Goal: Navigation & Orientation: Find specific page/section

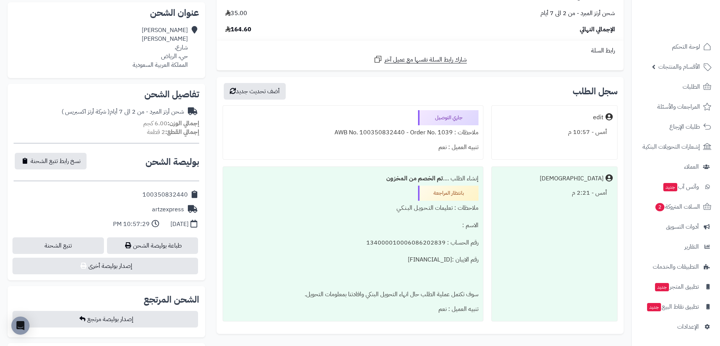
scroll to position [151, 0]
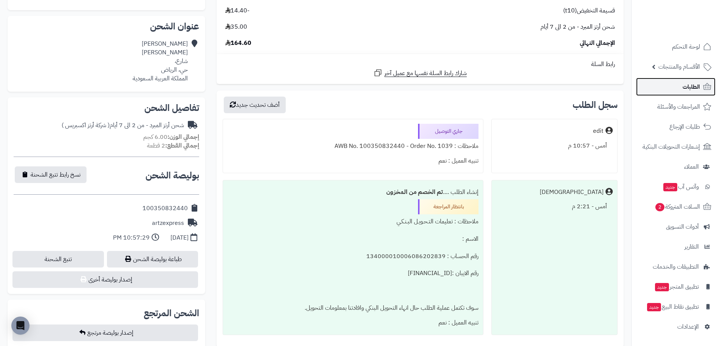
click at [699, 90] on span "الطلبات" at bounding box center [690, 87] width 17 height 11
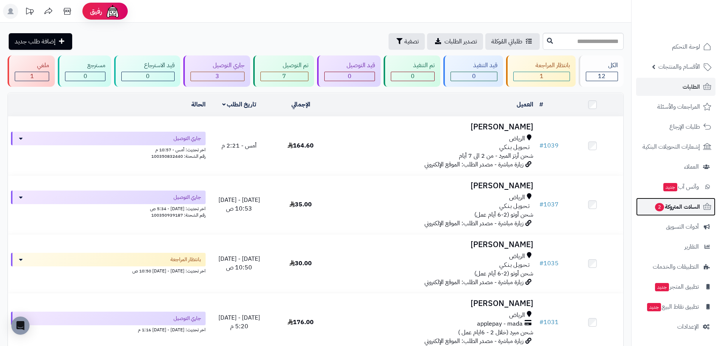
click at [683, 210] on span "السلات المتروكة 2" at bounding box center [677, 207] width 46 height 11
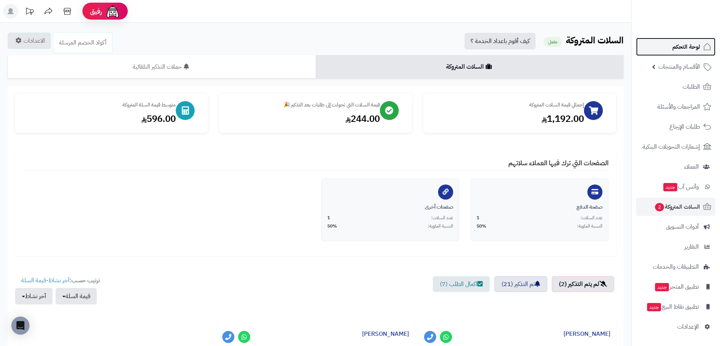
click at [691, 47] on span "لوحة التحكم" at bounding box center [686, 47] width 28 height 11
